Goal: Information Seeking & Learning: Learn about a topic

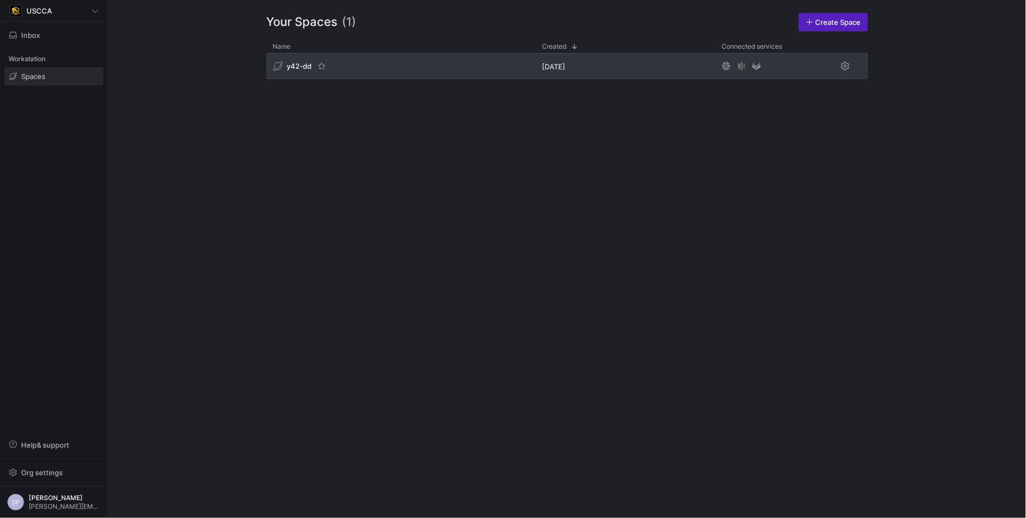
click at [347, 62] on div "y42-dd" at bounding box center [401, 66] width 269 height 26
click at [296, 69] on span "y42-dd" at bounding box center [299, 66] width 25 height 9
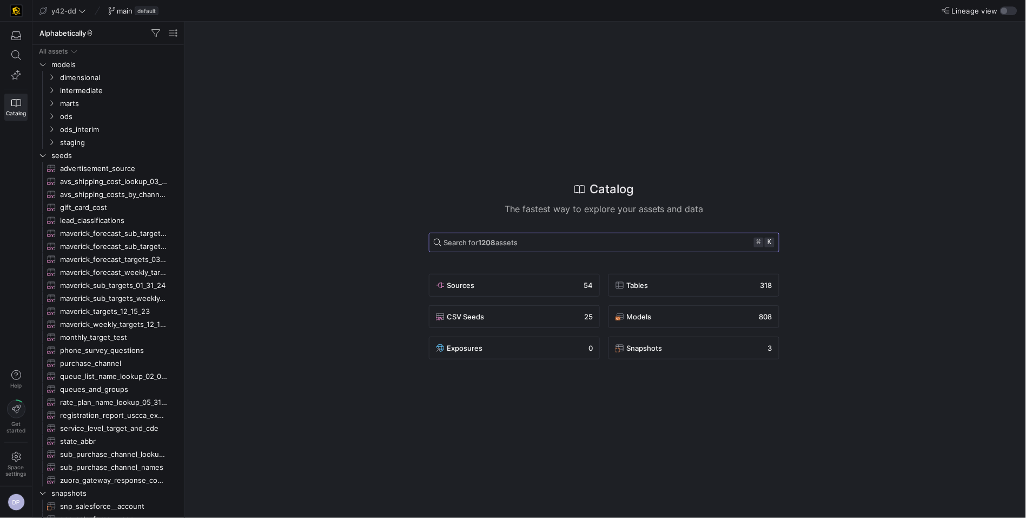
click at [544, 243] on span "Search for 1208 assets ⌘ k" at bounding box center [604, 243] width 341 height 10
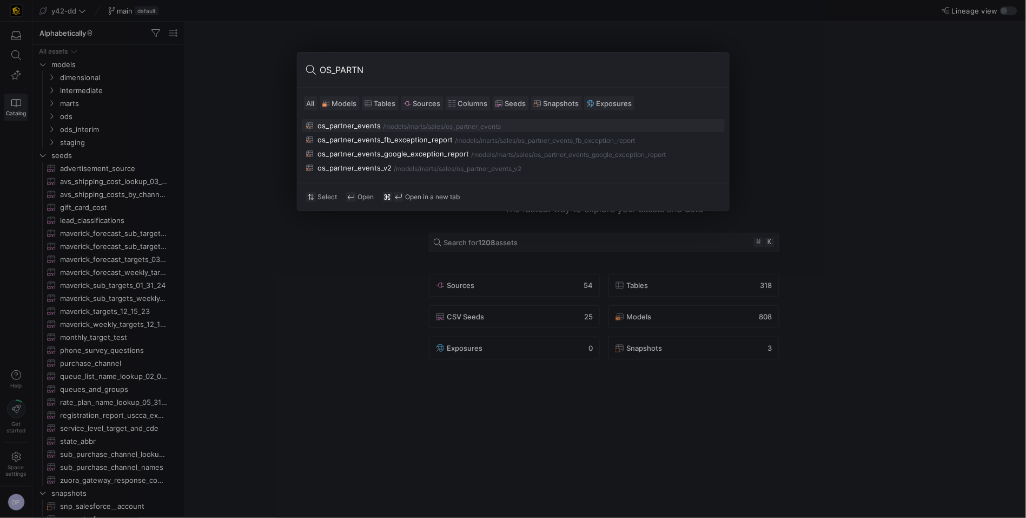
type input "OS_PARTN"
click at [353, 122] on div "os_partner_events" at bounding box center [349, 125] width 63 height 9
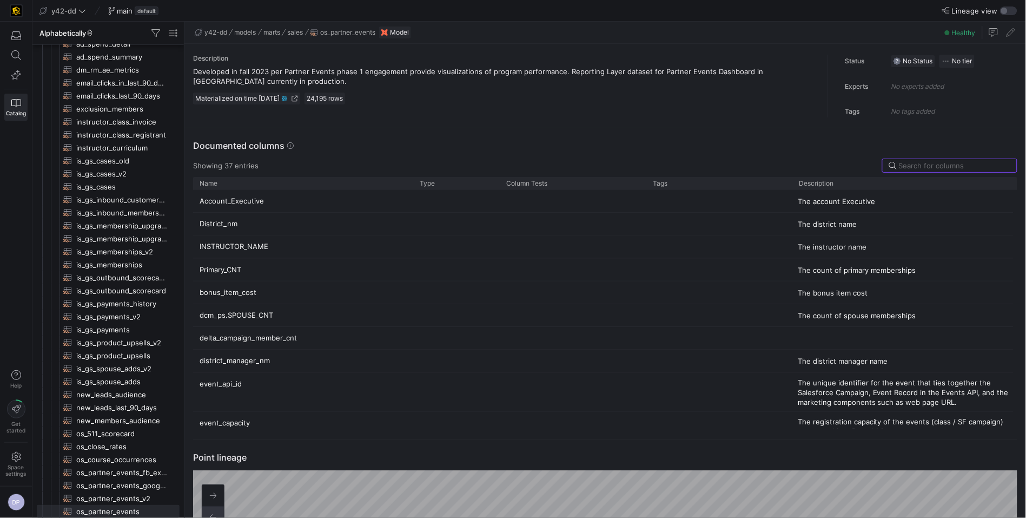
scroll to position [235, 0]
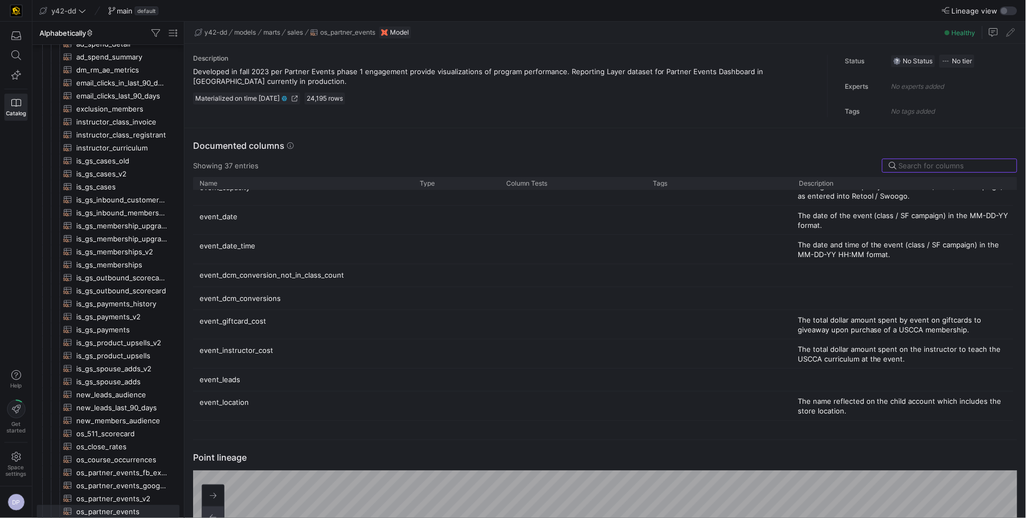
click at [302, 301] on p "event_dcm_conversions" at bounding box center [303, 298] width 207 height 21
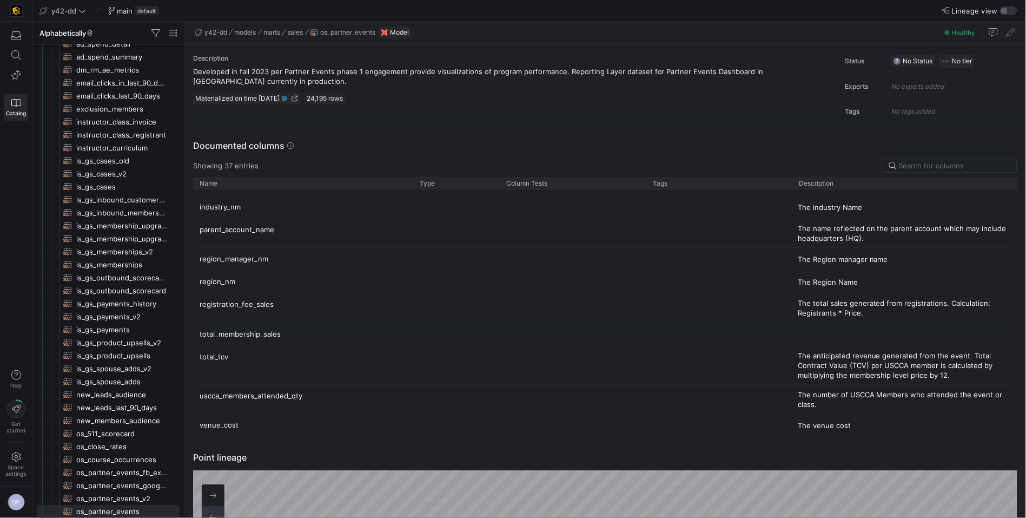
scroll to position [742, 0]
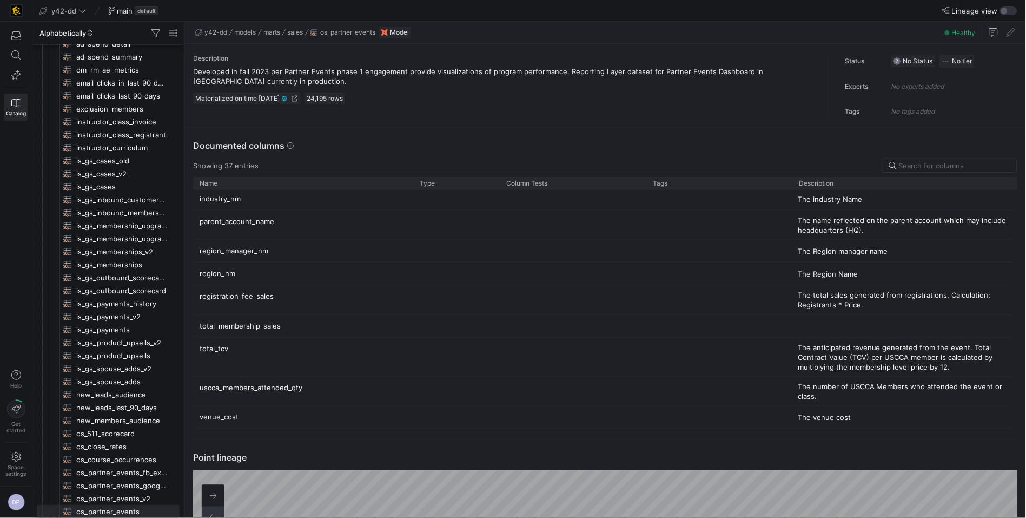
click at [305, 328] on p "total_membership_sales" at bounding box center [303, 325] width 207 height 21
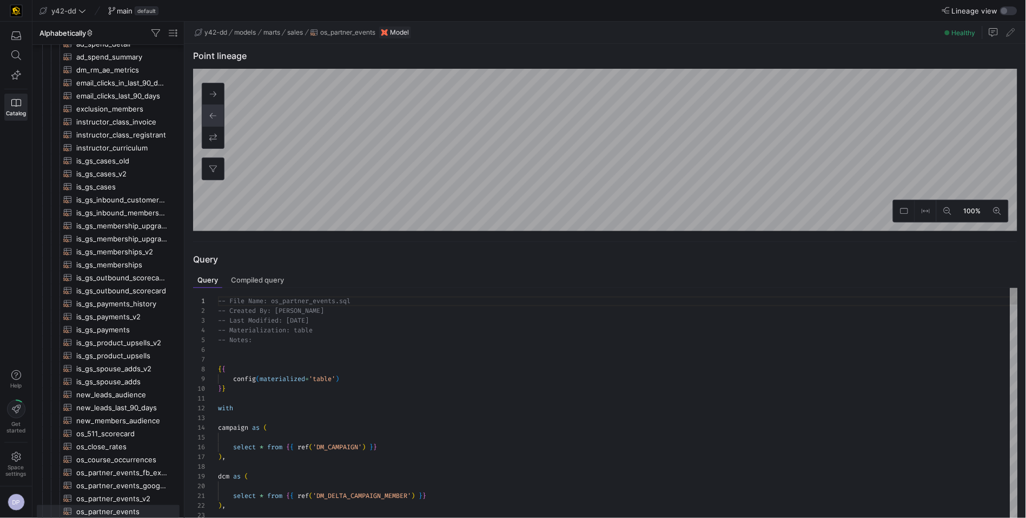
scroll to position [537, 0]
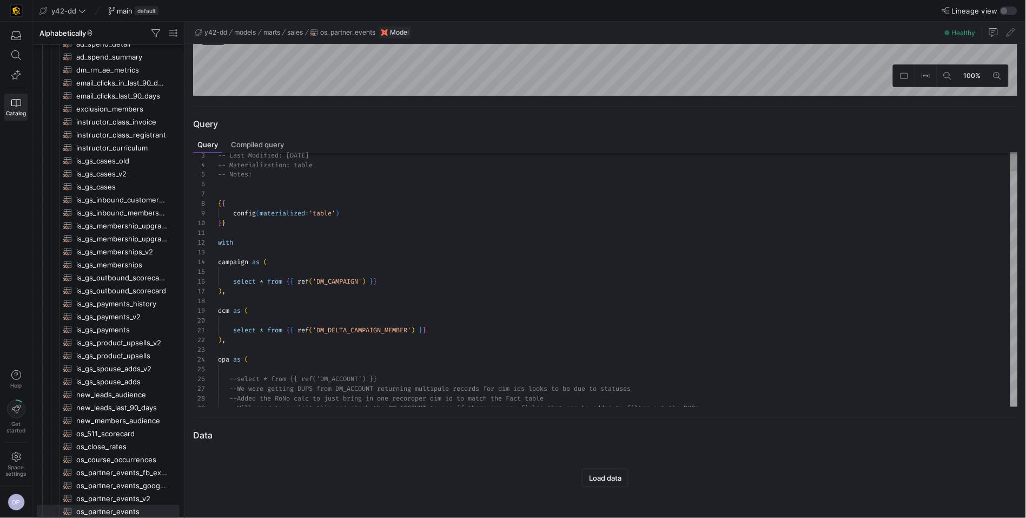
type textarea "select * from {{ ref('DM_DELTA_CAMPAIGN_MEMBER') }} ), opa as ( --select * from…"
type textarea "to"
type textarea ", event_registrants , campaign.campaign_nm as event_name , campaign.conformed_e…"
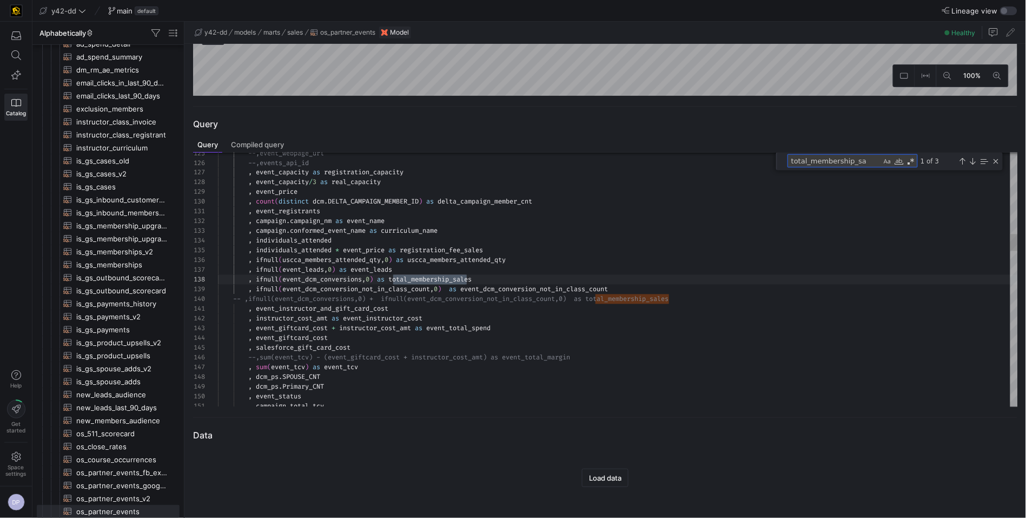
scroll to position [97, 249]
type textarea "total_membership_sales"
click at [870, 162] on textarea "total_membership_sales" at bounding box center [835, 161] width 94 height 12
drag, startPoint x: 874, startPoint y: 162, endPoint x: 792, endPoint y: 165, distance: 81.7
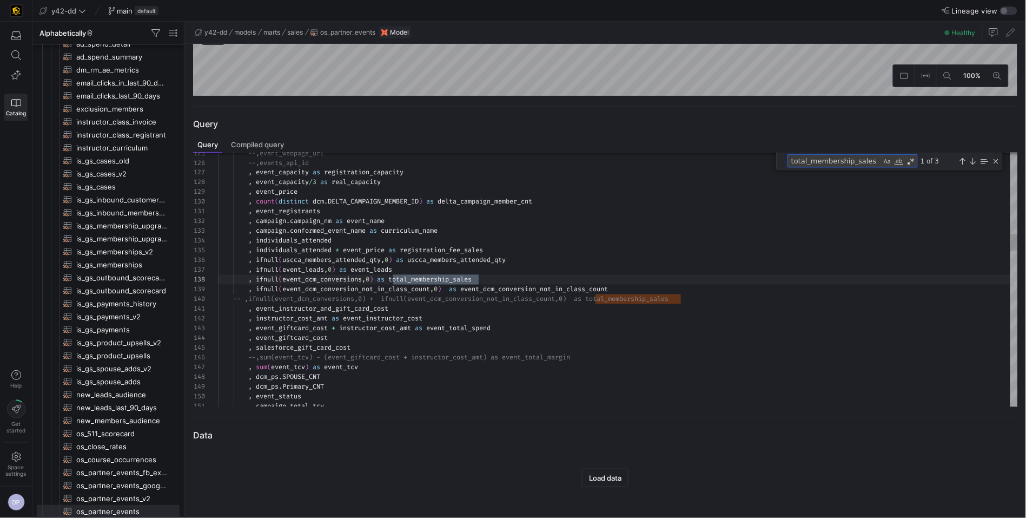
click at [792, 165] on textarea "total_membership_sales" at bounding box center [835, 161] width 94 height 12
type textarea "select * from {{ ref('DM_DELTA_CAMPAIGN_MEMBER') }} ), opa as ( --select * from…"
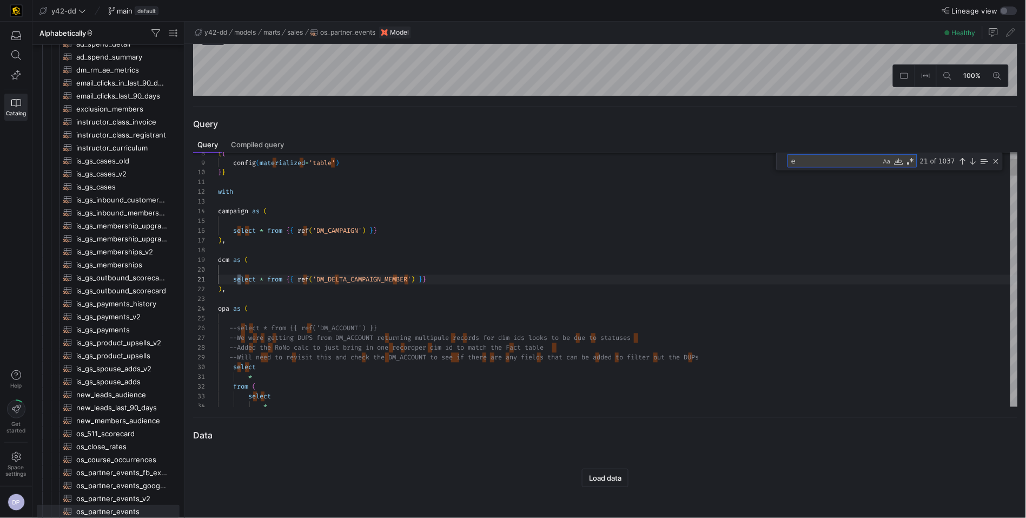
type textarea "ev"
type textarea "), fact as ( select * from {{ ref('FT_PARTNER_EVENTS') }} ), dcm_ps as ("
type textarea "event"
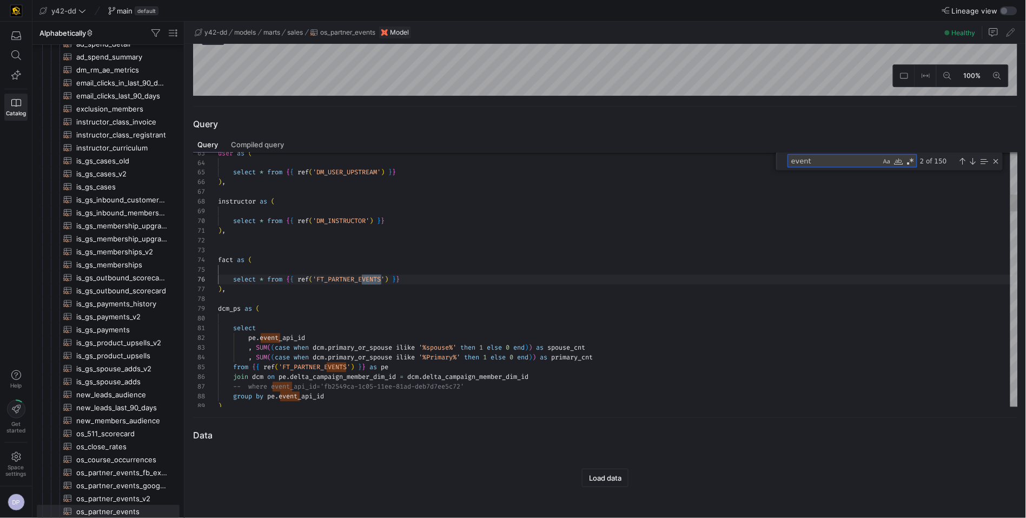
type textarea "select pe.event_api_id , SUM((case when dcm.primary_or_spouse ilike '%spouse%' …"
type textarea "event_"
type textarea "agg as ( select -- url_api_id --user_pseudo_id_cnt as event_sessions_cnt fact.e…"
type textarea "event_d"
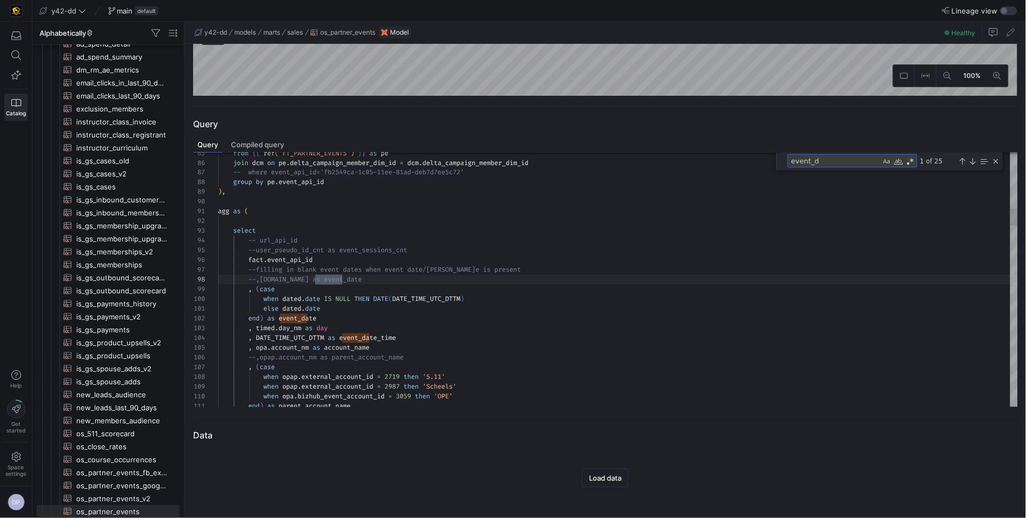
type textarea ", event_registrants , campaign.campaign_nm as event_name , campaign.conformed_e…"
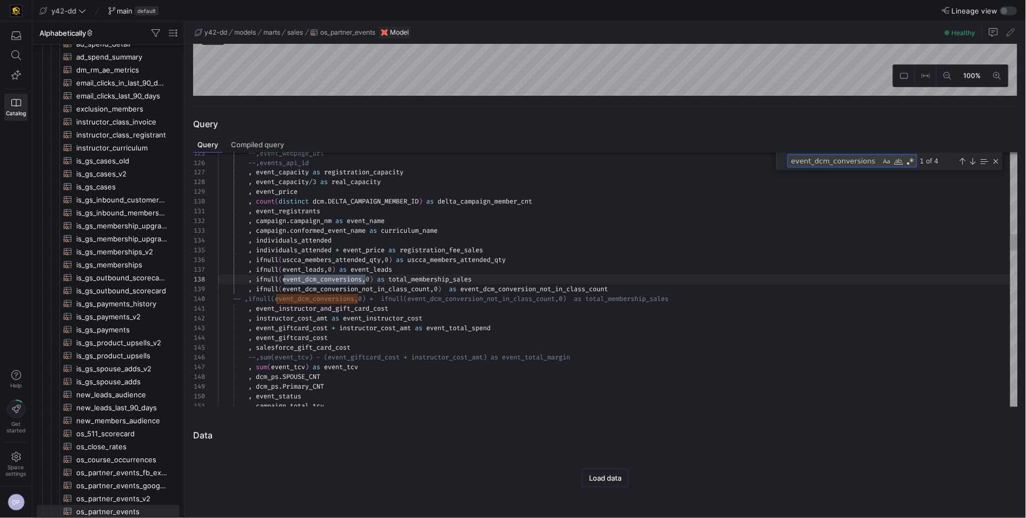
scroll to position [97, 148]
type textarea "event_dcm_conversions"
click at [964, 158] on div "Previous Match (⇧Enter)" at bounding box center [963, 161] width 9 height 9
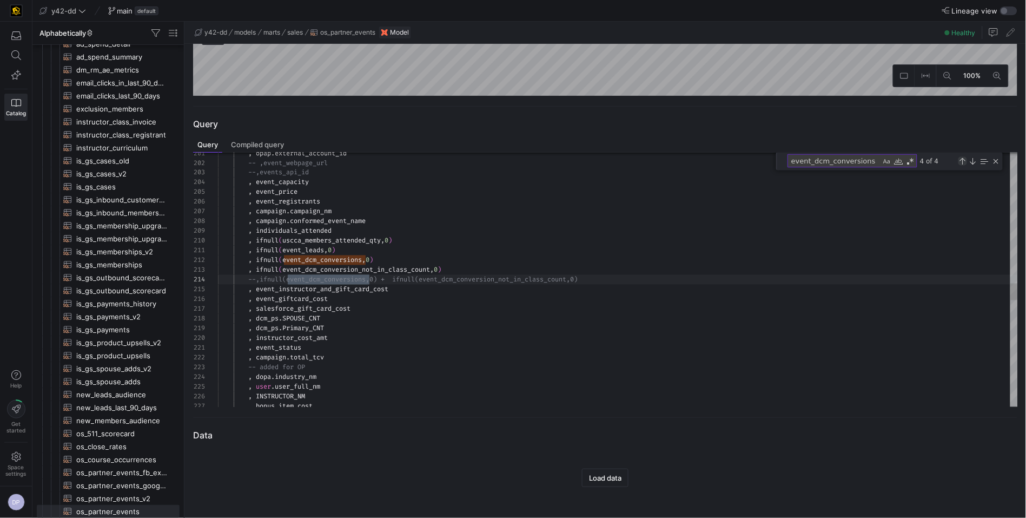
click at [964, 158] on div "Previous Match (⇧Enter)" at bounding box center [963, 161] width 9 height 9
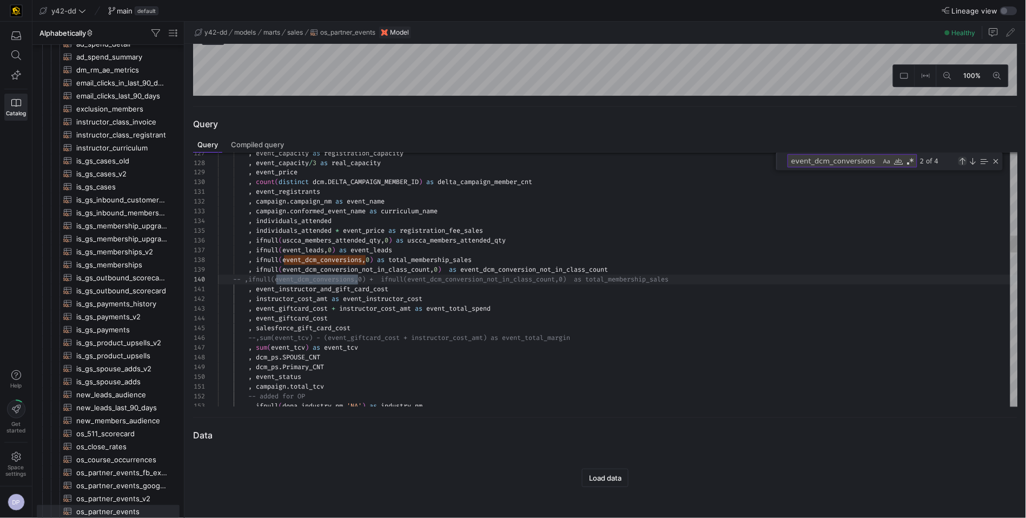
scroll to position [88, 140]
click at [964, 158] on div "Previous Match (⇧Enter)" at bounding box center [963, 161] width 9 height 9
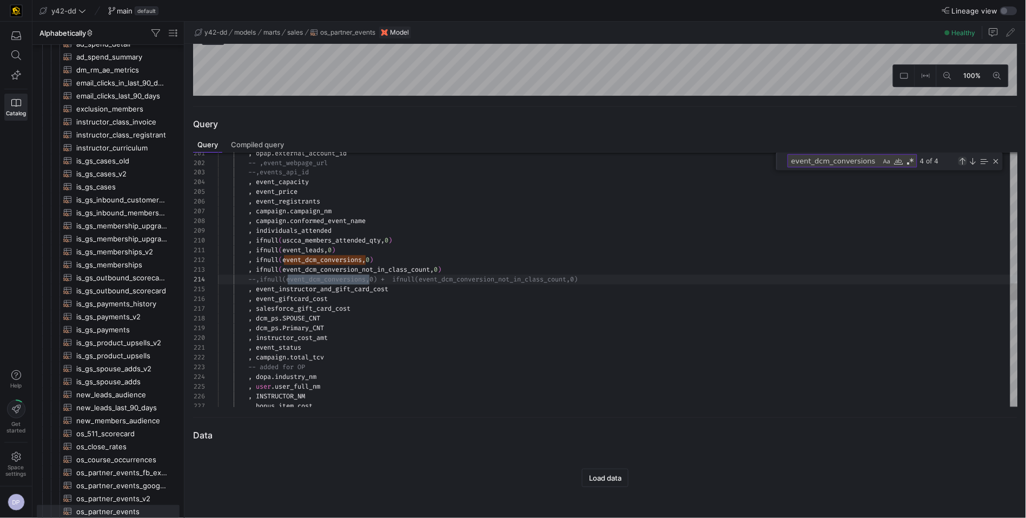
scroll to position [97, 152]
click at [964, 158] on div "Previous Match (⇧Enter)" at bounding box center [963, 161] width 9 height 9
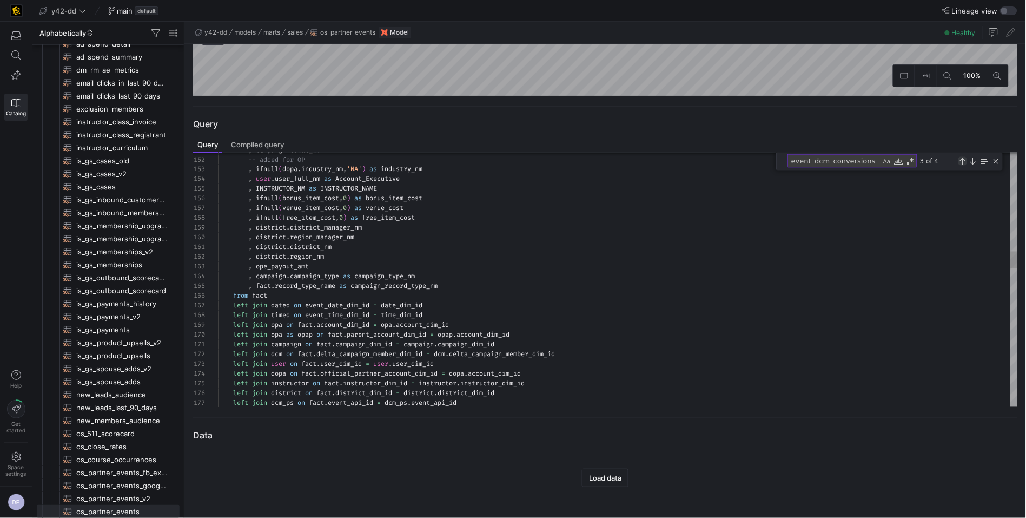
click at [961, 157] on div "Previous Match (⇧Enter)" at bounding box center [963, 161] width 9 height 9
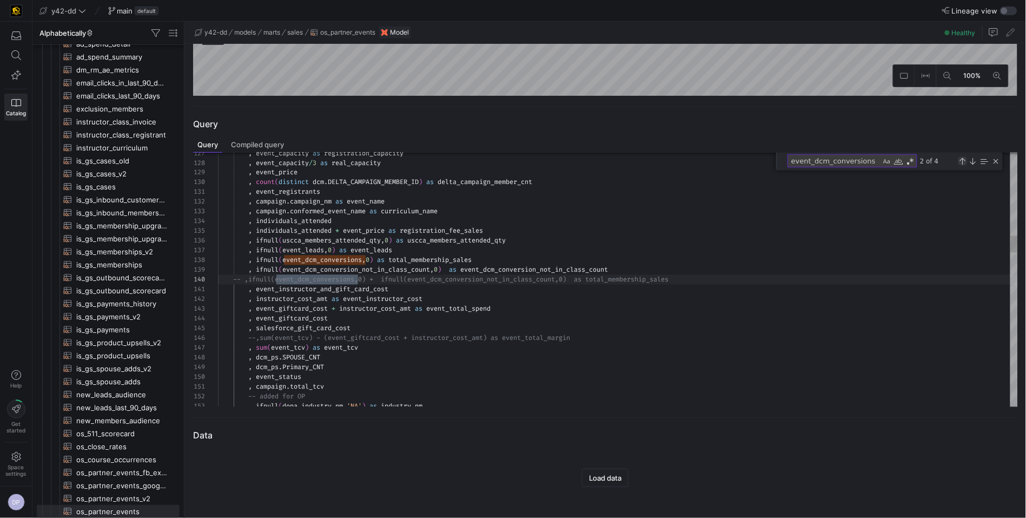
click at [961, 158] on div "Previous Match (⇧Enter)" at bounding box center [963, 161] width 9 height 9
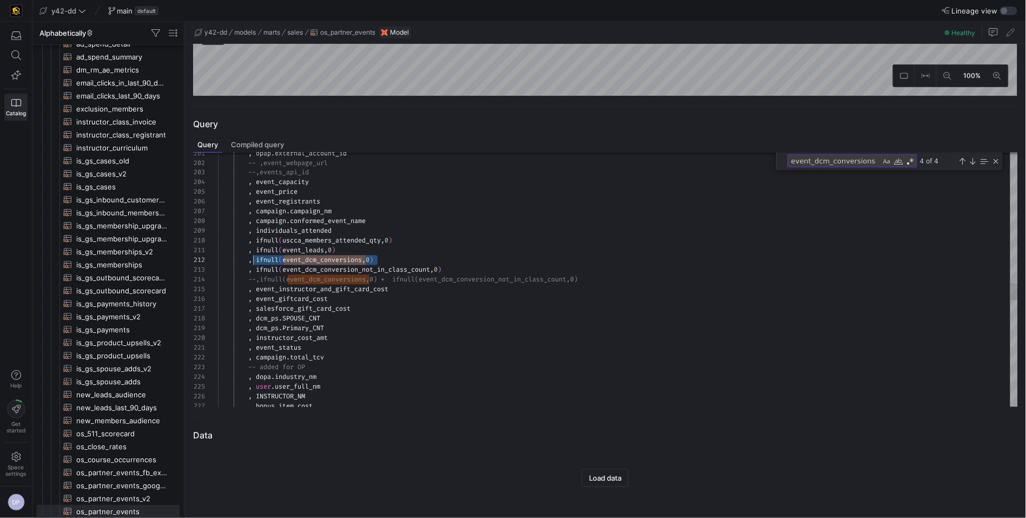
scroll to position [9, 35]
drag, startPoint x: 405, startPoint y: 262, endPoint x: 253, endPoint y: 260, distance: 152.6
click at [253, 260] on div ", opap . external_account_id -- ,event_webpage_url --,events_api_id , event_cap…" at bounding box center [618, 96] width 800 height 3844
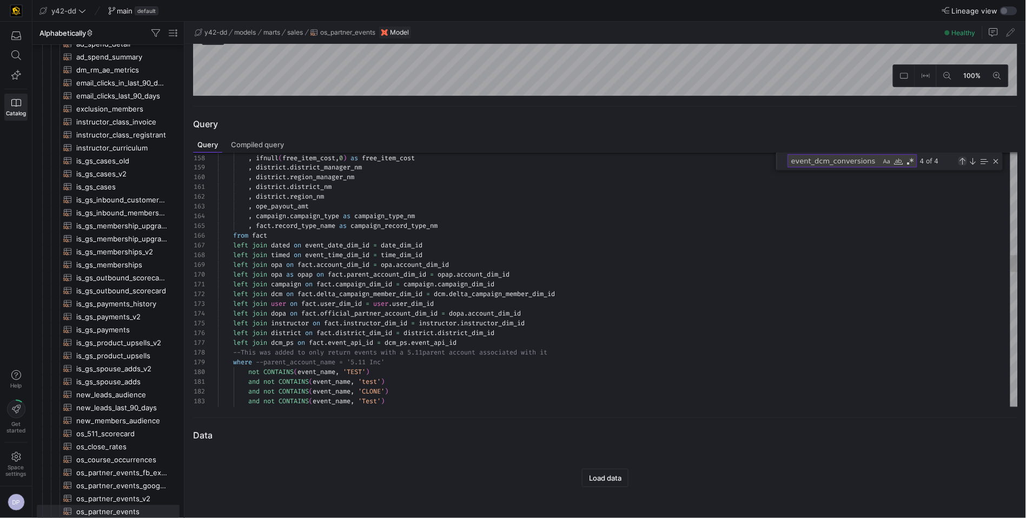
click at [960, 159] on div "Previous Match (⇧Enter)" at bounding box center [963, 161] width 9 height 9
type textarea "n.campaign_nm as event_name , campaign.conformed_event_name as curriculum_name …"
click at [15, 56] on icon at bounding box center [16, 55] width 10 height 10
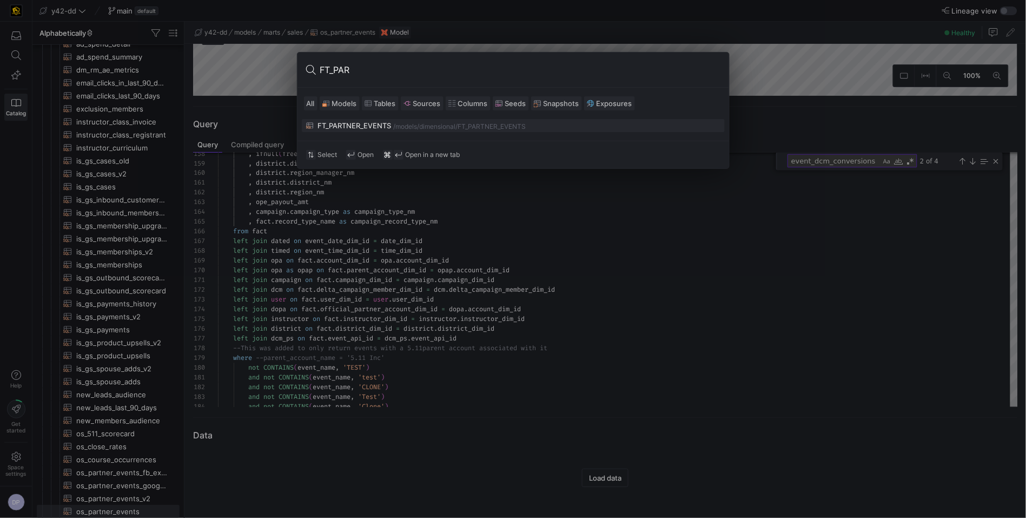
type input "FT_PAR"
click at [346, 126] on div "FT_PARTNER_EVENTS" at bounding box center [355, 125] width 74 height 9
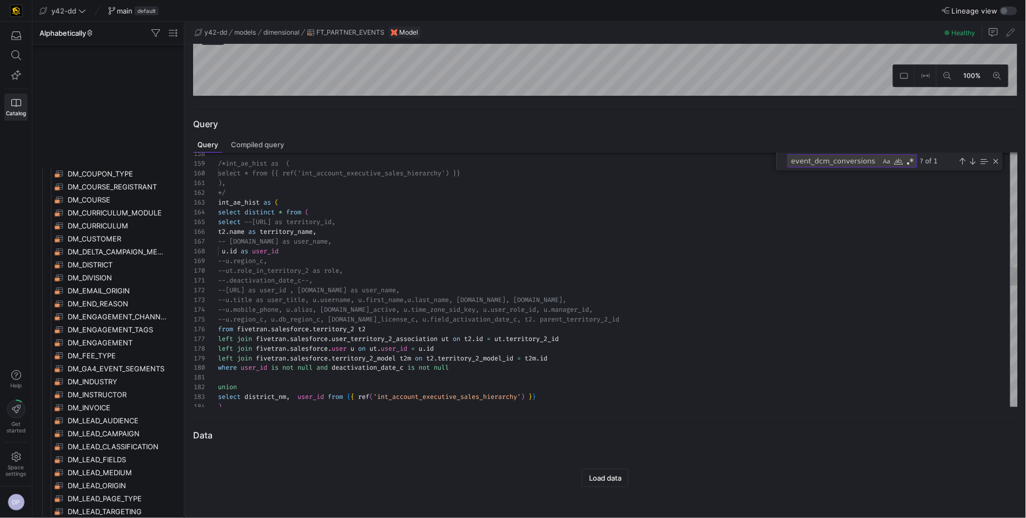
scroll to position [969, 0]
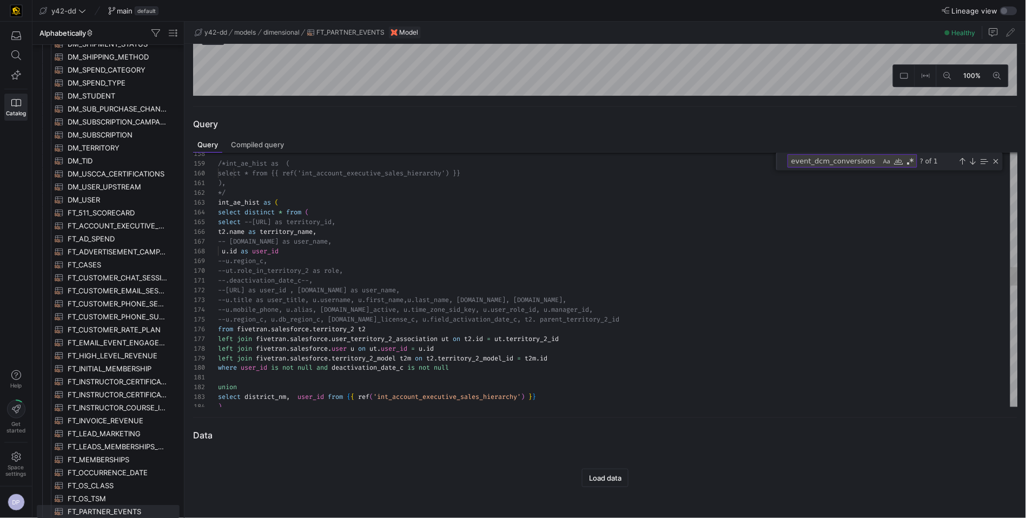
click at [874, 159] on textarea "event_dcm_conversions" at bounding box center [834, 161] width 93 height 12
type textarea ",replace(e.address:state,'"','') as event_state ,ifnull(e.price,0) as event_pri…"
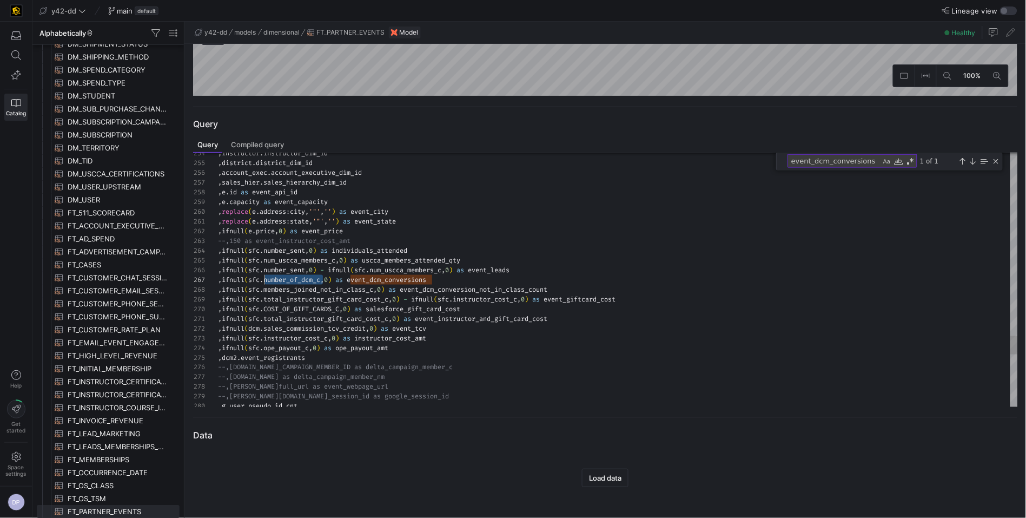
scroll to position [58, 46]
drag, startPoint x: 321, startPoint y: 281, endPoint x: 265, endPoint y: 283, distance: 56.3
drag, startPoint x: 873, startPoint y: 164, endPoint x: 781, endPoint y: 161, distance: 92.6
click at [781, 161] on div "event_dcm_conversions event_dcm_conversions 1 of 1" at bounding box center [889, 162] width 227 height 18
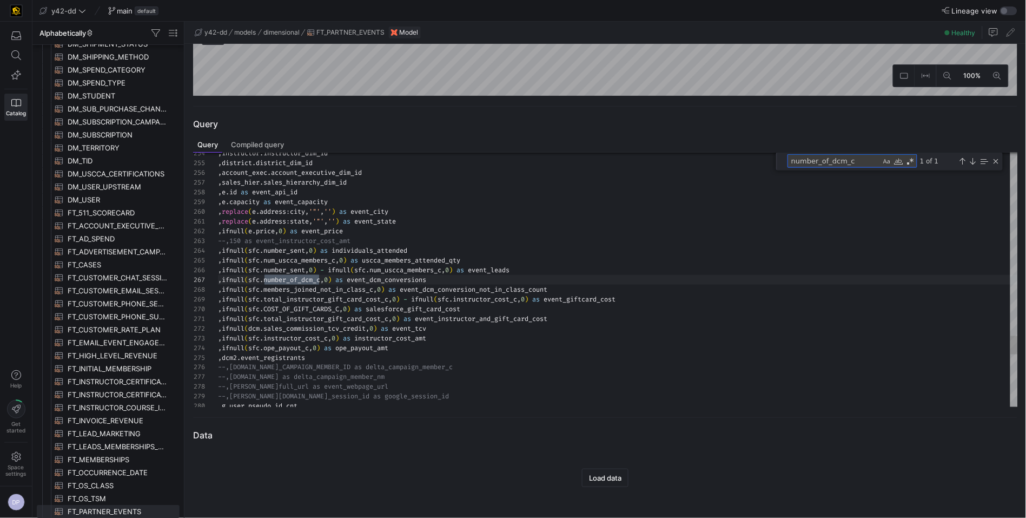
scroll to position [58, 105]
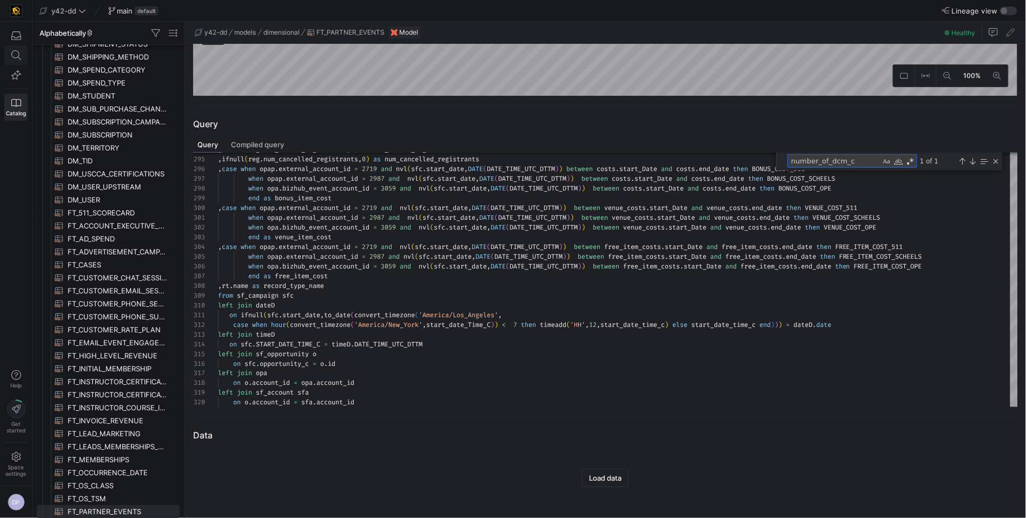
type textarea "number_of_dcm_c"
click at [16, 57] on icon at bounding box center [16, 55] width 10 height 10
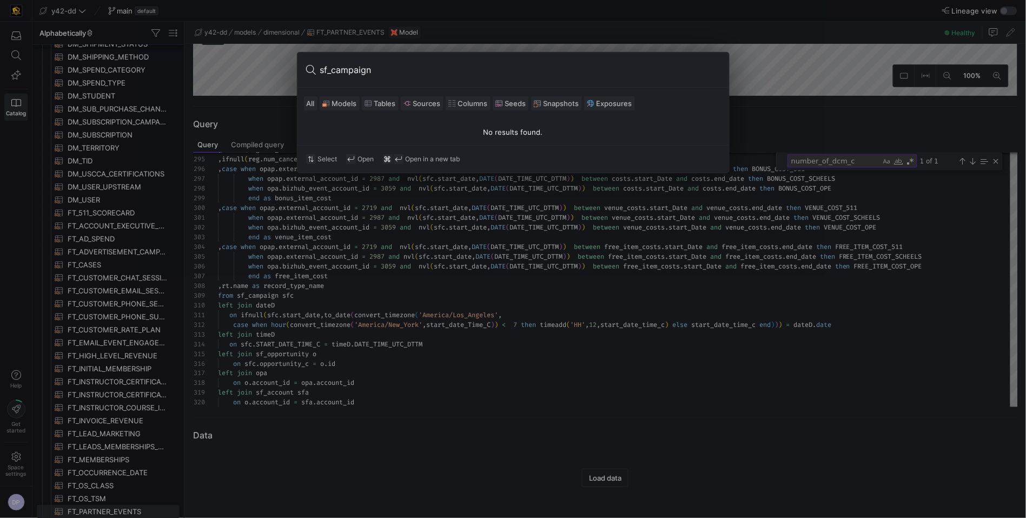
type input "sf_campaign"
click at [661, 216] on div at bounding box center [513, 259] width 1026 height 518
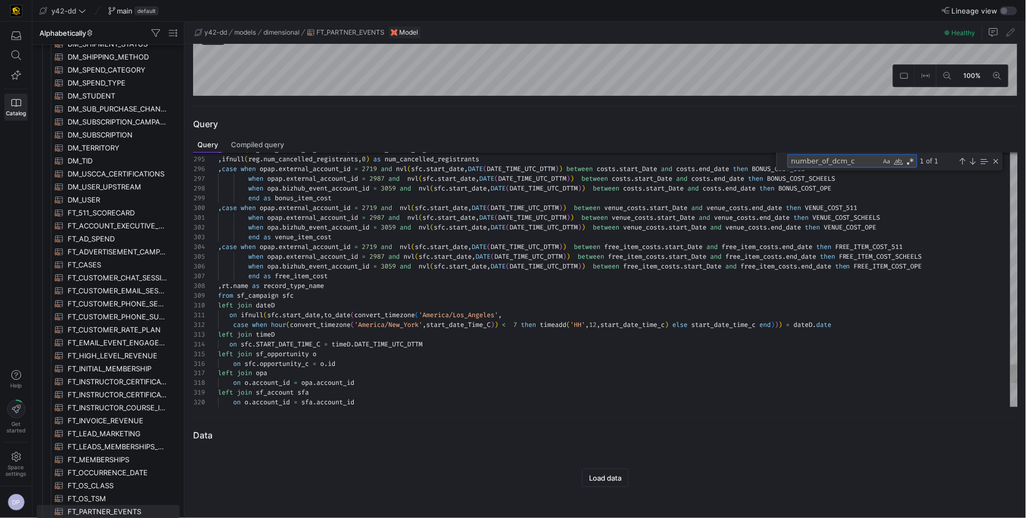
drag, startPoint x: 864, startPoint y: 162, endPoint x: 770, endPoint y: 162, distance: 93.6
click at [770, 162] on div "294 295 296 297 298 299 300 301 302 303 304 305 306 307 308 309 310 311 312 313…" at bounding box center [605, 280] width 825 height 254
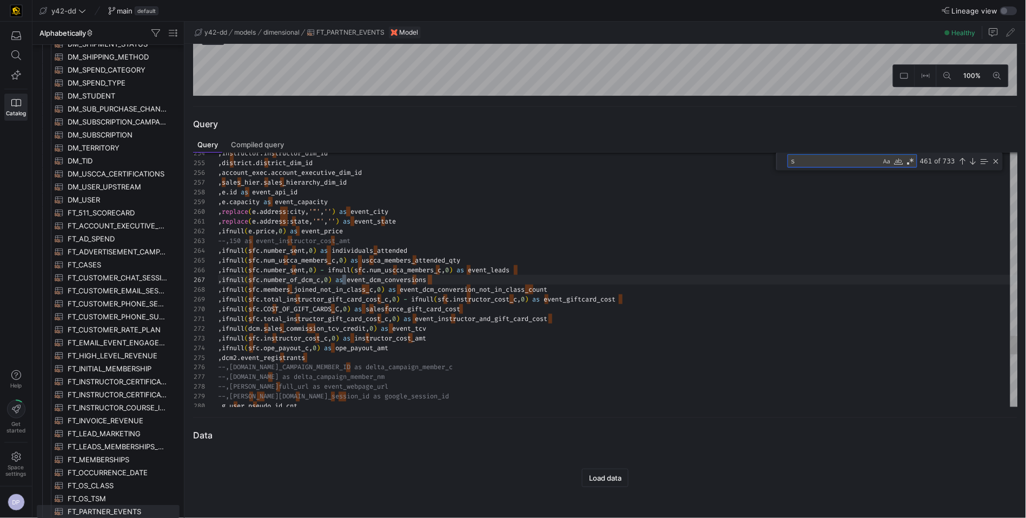
type textarea "sf"
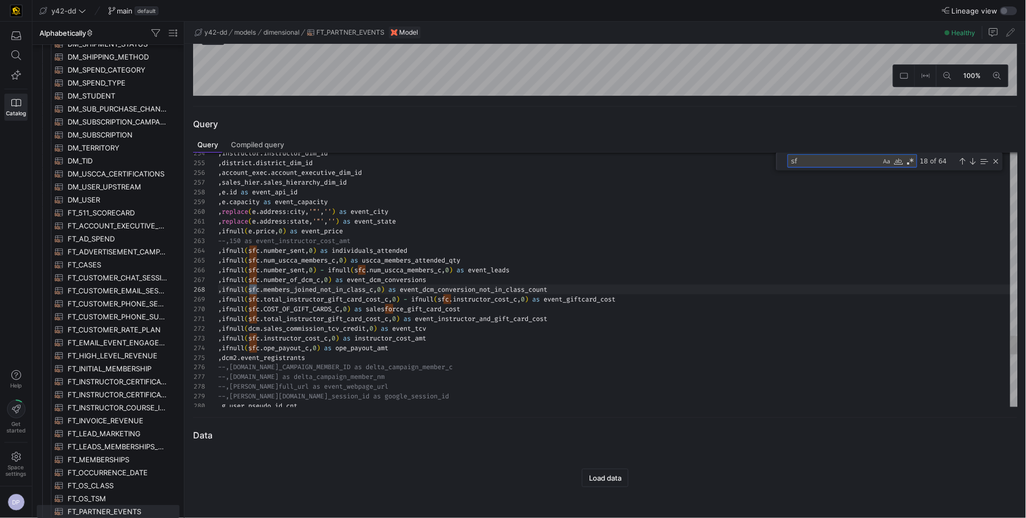
type textarea "art_Date and free_item_costs.end_date then FREE_ITEM_COST_511 when opap.externa…"
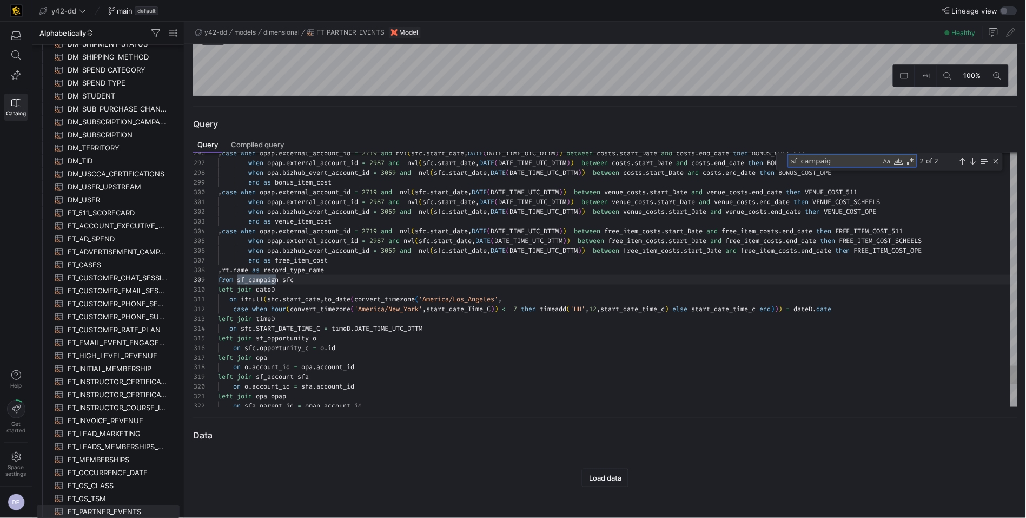
type textarea "sf_campaign"
type textarea "sf_campaign as ( select * from {{ ref('stg_salesforce__CAMPAIGN') }} where is_d…"
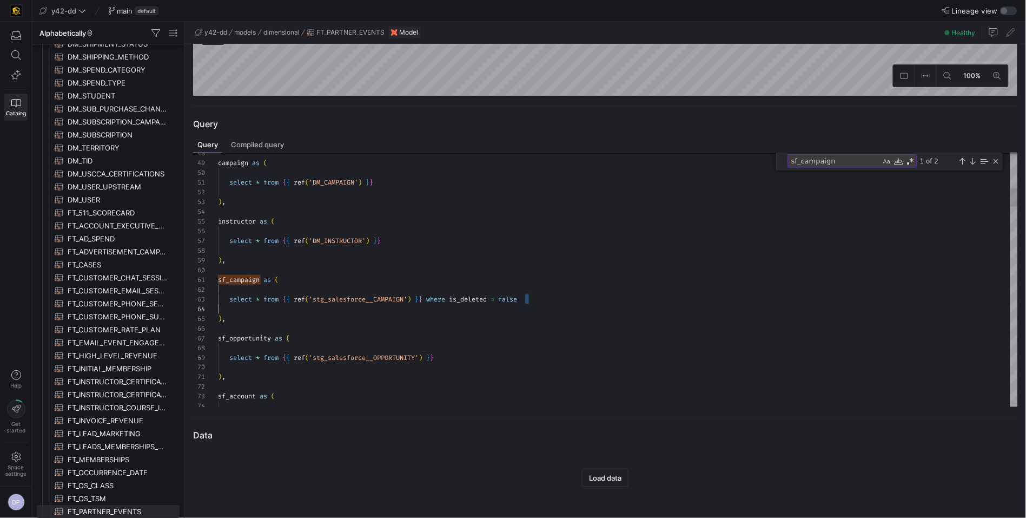
scroll to position [19, 12]
drag, startPoint x: 530, startPoint y: 300, endPoint x: 228, endPoint y: 302, distance: 301.4
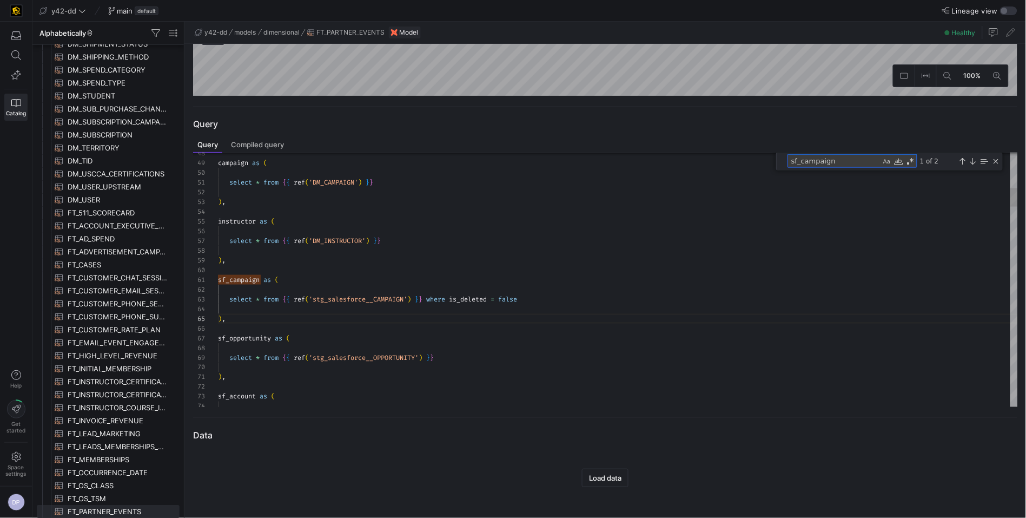
drag, startPoint x: 843, startPoint y: 160, endPoint x: 785, endPoint y: 161, distance: 57.9
click at [785, 161] on div "sf_campaign sf_campaign 1 of 2" at bounding box center [889, 162] width 227 height 18
type textarea "e"
type textarea ") b where [DOMAIN_NAME]_campaign_member_id = [DOMAIN_NAME]_campaign_member_id )…"
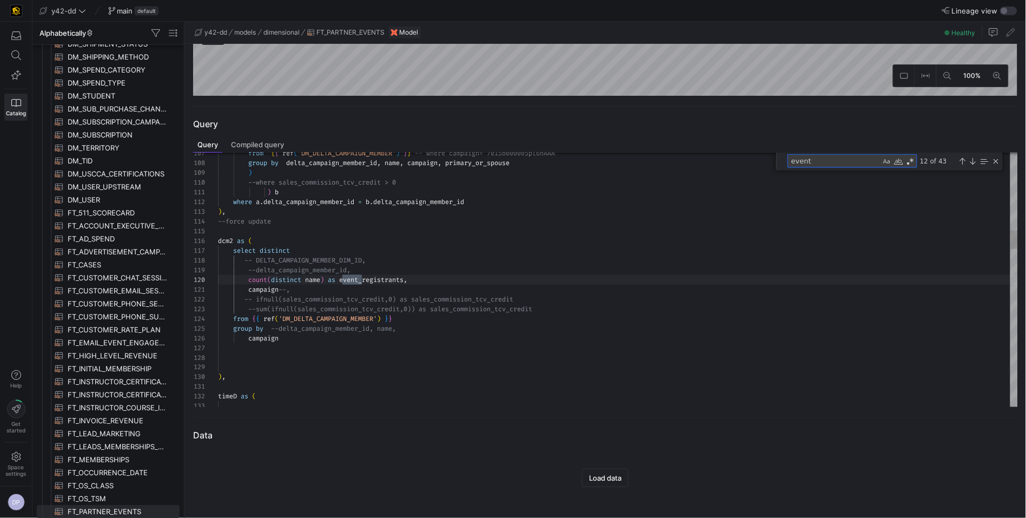
type textarea "event_"
type textarea "-- select * from {{ ref('gift_card_cost') }} ) select distinct date_dim_id as e…"
type textarea "event_d"
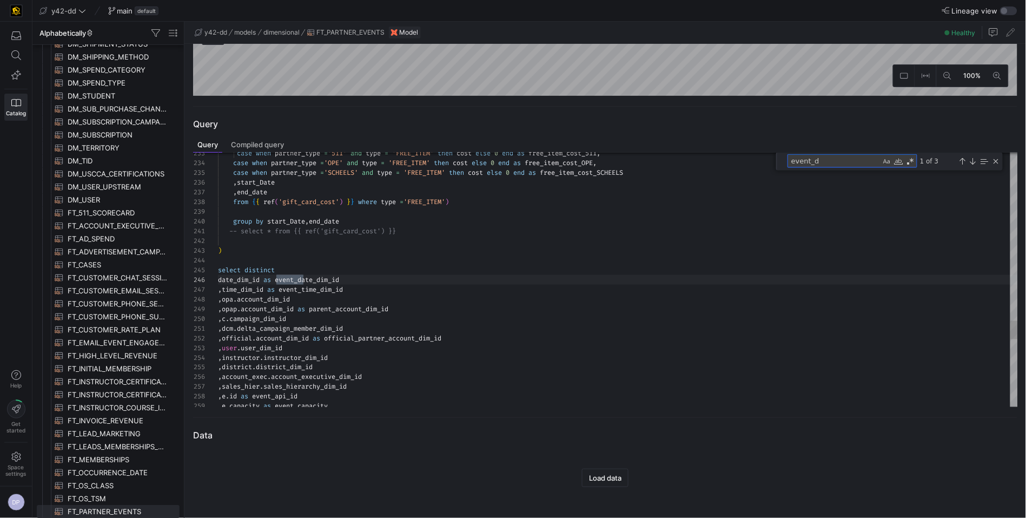
scroll to position [97, 85]
type textarea ",replace(e.address:state,'"','') as event_state ,ifnull(e.price,0) as event_pri…"
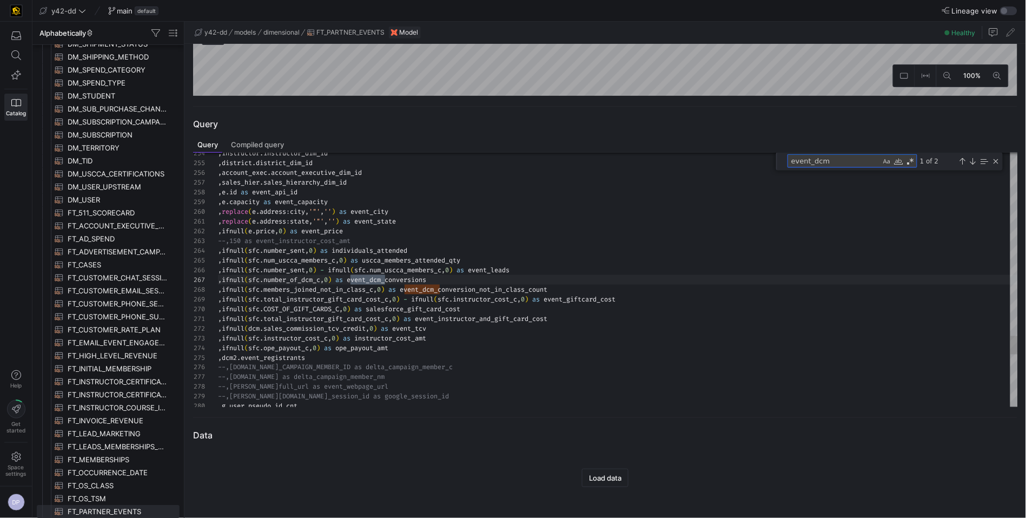
scroll to position [97, 167]
type textarea "event_dcm"
drag, startPoint x: 840, startPoint y: 161, endPoint x: 784, endPoint y: 159, distance: 56.3
click at [784, 159] on div "event_dcm event_dcm 1 of 2" at bounding box center [889, 162] width 227 height 18
type textarea "sf_campaign as ( select * from {{ ref('stg_salesforce__CAMPAIGN') }} where is_d…"
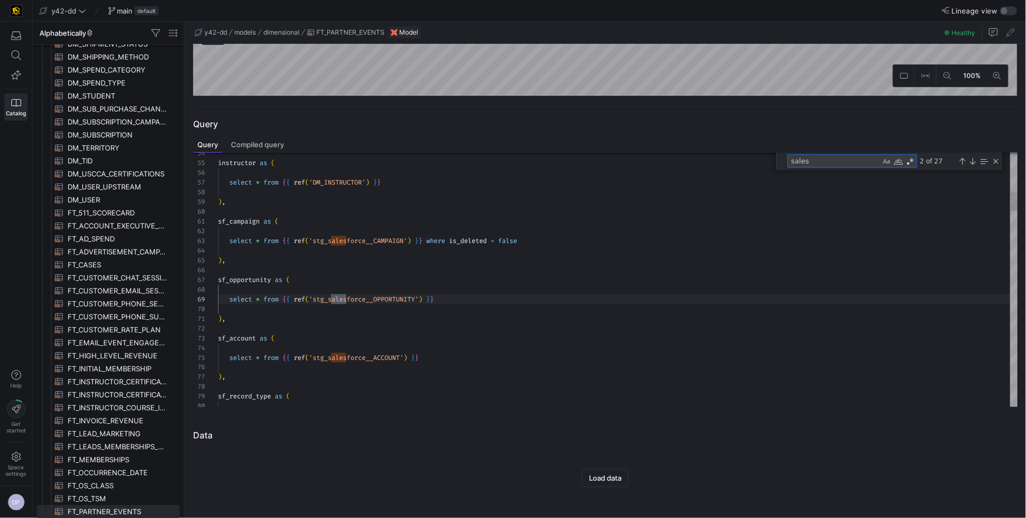
scroll to position [97, 133]
type textarea "sales"
drag, startPoint x: 228, startPoint y: 243, endPoint x: 528, endPoint y: 241, distance: 299.8
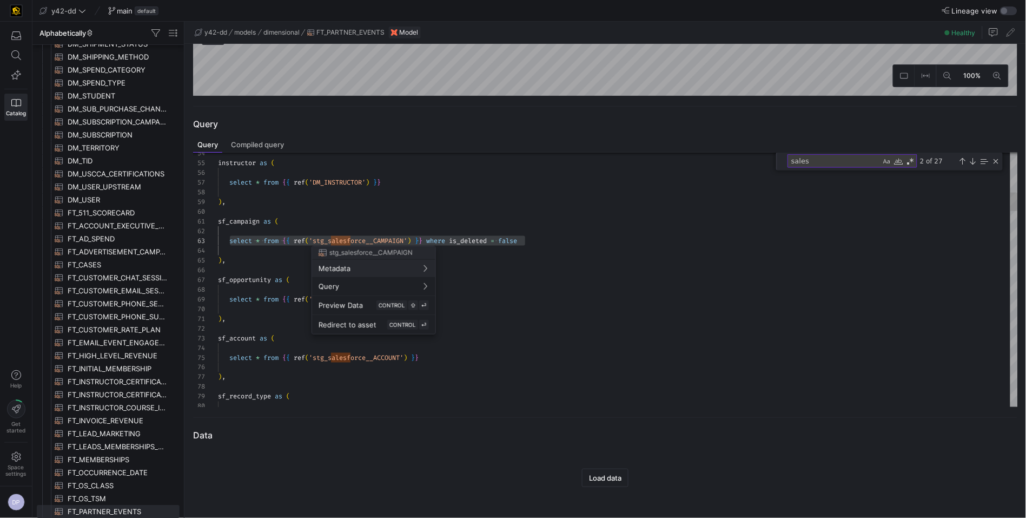
click at [333, 244] on div at bounding box center [513, 259] width 1026 height 518
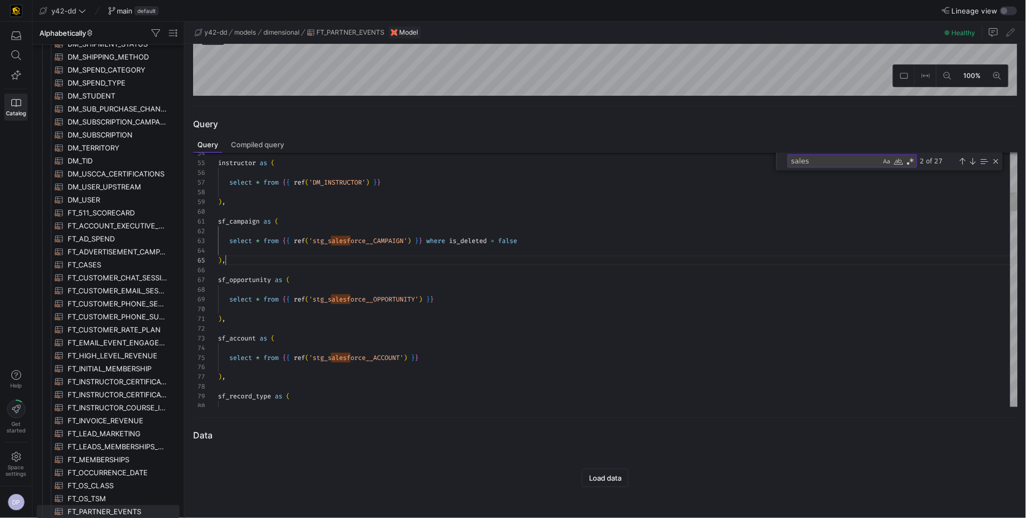
click at [361, 239] on div at bounding box center [513, 259] width 1026 height 518
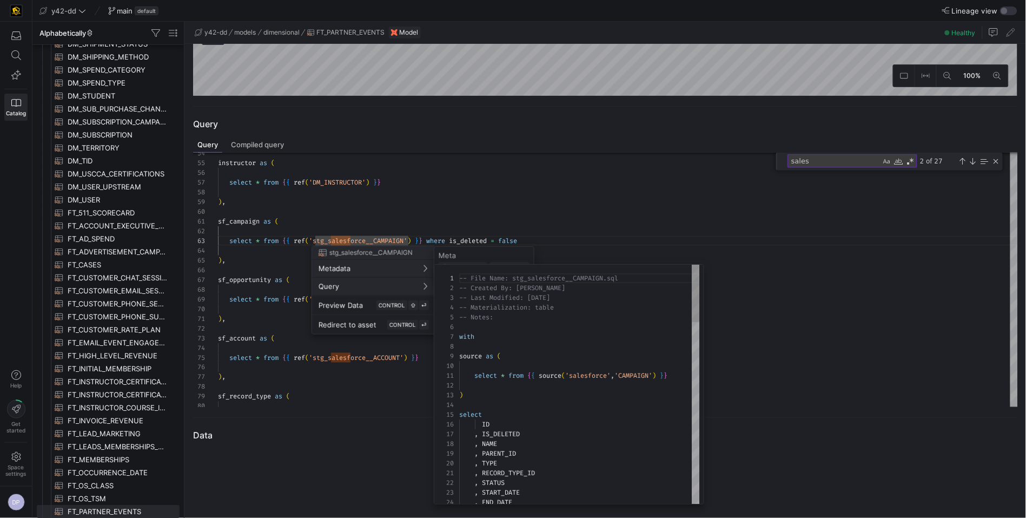
scroll to position [97, 0]
